Goal: Task Accomplishment & Management: Complete application form

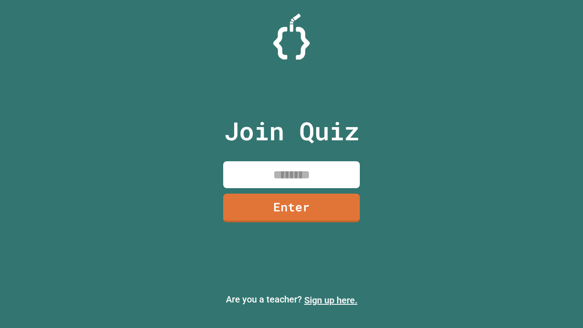
click at [331, 300] on link "Sign up here." at bounding box center [330, 300] width 53 height 11
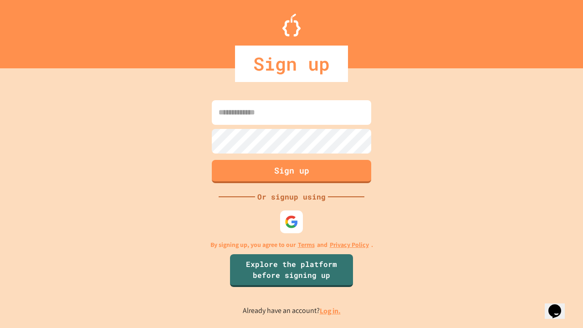
click at [331, 310] on link "Log in." at bounding box center [330, 311] width 21 height 10
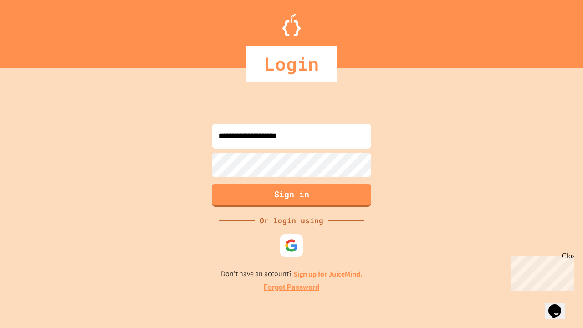
type input "**********"
